Goal: Obtain resource: Obtain resource

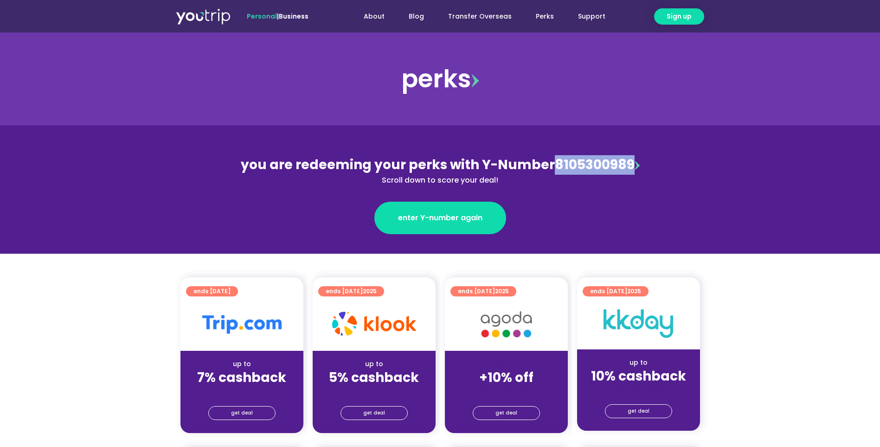
drag, startPoint x: 628, startPoint y: 164, endPoint x: 552, endPoint y: 169, distance: 76.3
click at [552, 167] on div "you are redeeming your perks with Y-Number 8105300989 Scroll down to score your…" at bounding box center [440, 170] width 403 height 31
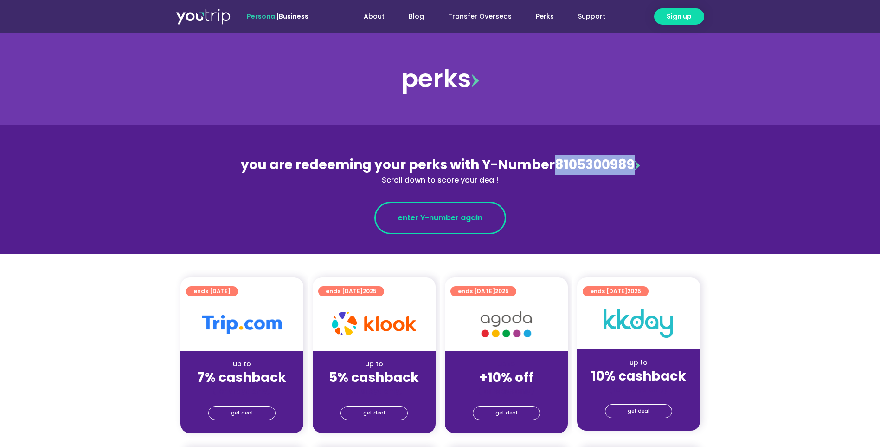
copy div "8105300989"
click at [431, 218] on span "enter Y-number again" at bounding box center [440, 217] width 84 height 11
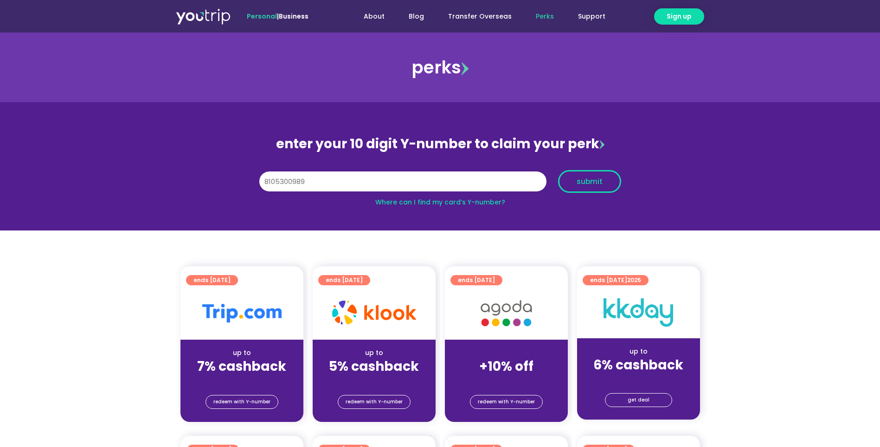
type input "8105300989"
click at [587, 174] on button "submit" at bounding box center [589, 181] width 63 height 23
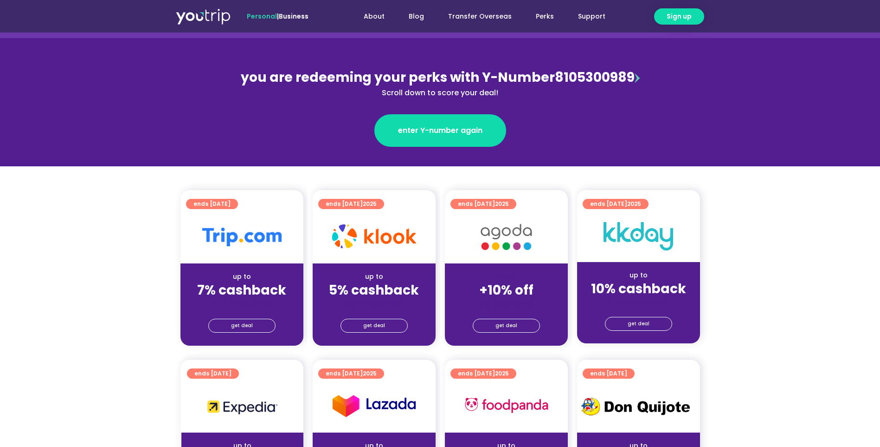
scroll to position [155, 0]
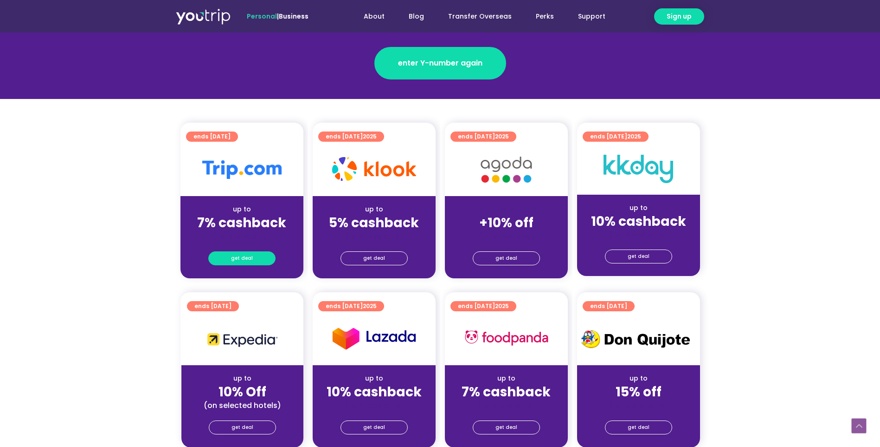
click at [245, 260] on span "get deal" at bounding box center [242, 258] width 22 height 13
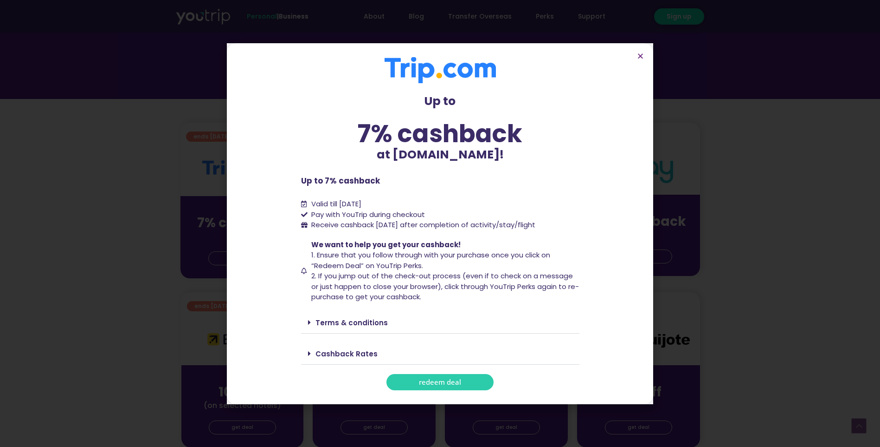
click at [437, 372] on div "Up to 7% cashback at [DOMAIN_NAME]! Up to 7% cashback at [DOMAIN_NAME]! Up to 7…" at bounding box center [440, 223] width 278 height 333
click at [445, 385] on span "redeem deal" at bounding box center [440, 381] width 42 height 7
